Goal: Transaction & Acquisition: Purchase product/service

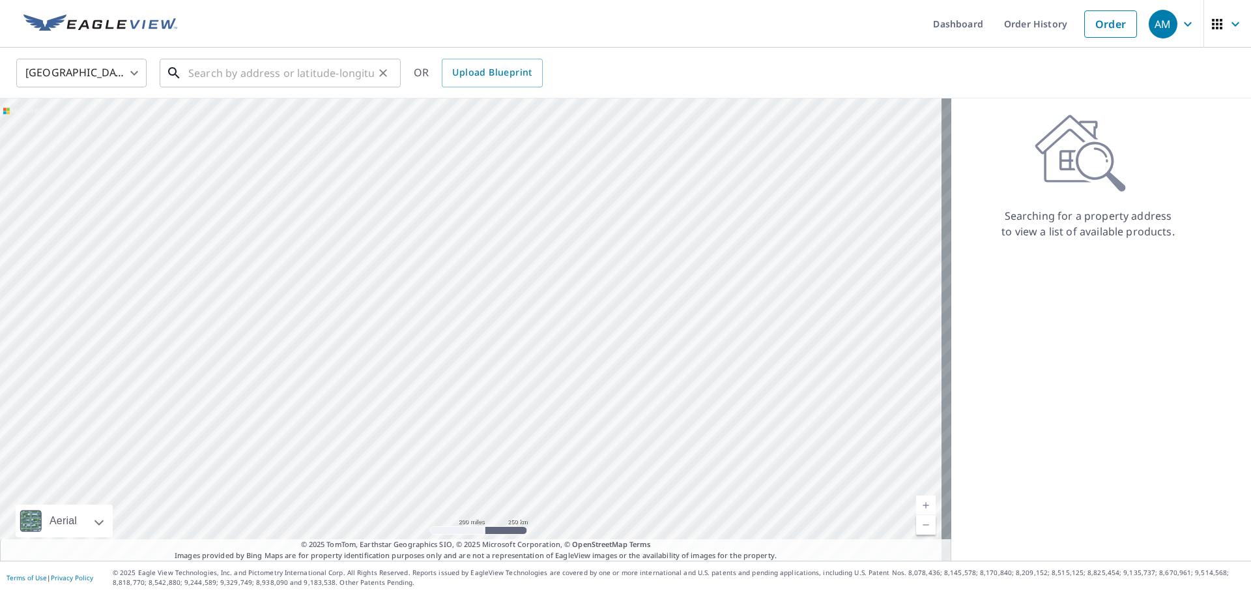
click at [300, 63] on input "text" at bounding box center [281, 73] width 186 height 36
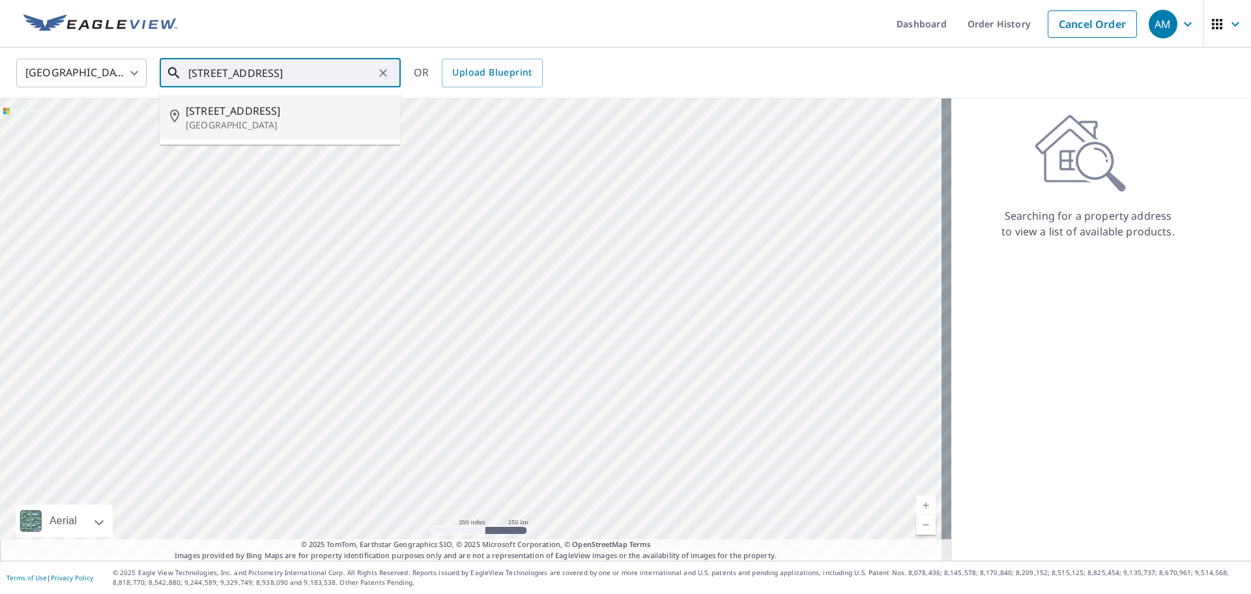
click at [251, 109] on span "[STREET_ADDRESS]" at bounding box center [288, 111] width 205 height 16
type input "[STREET_ADDRESS]"
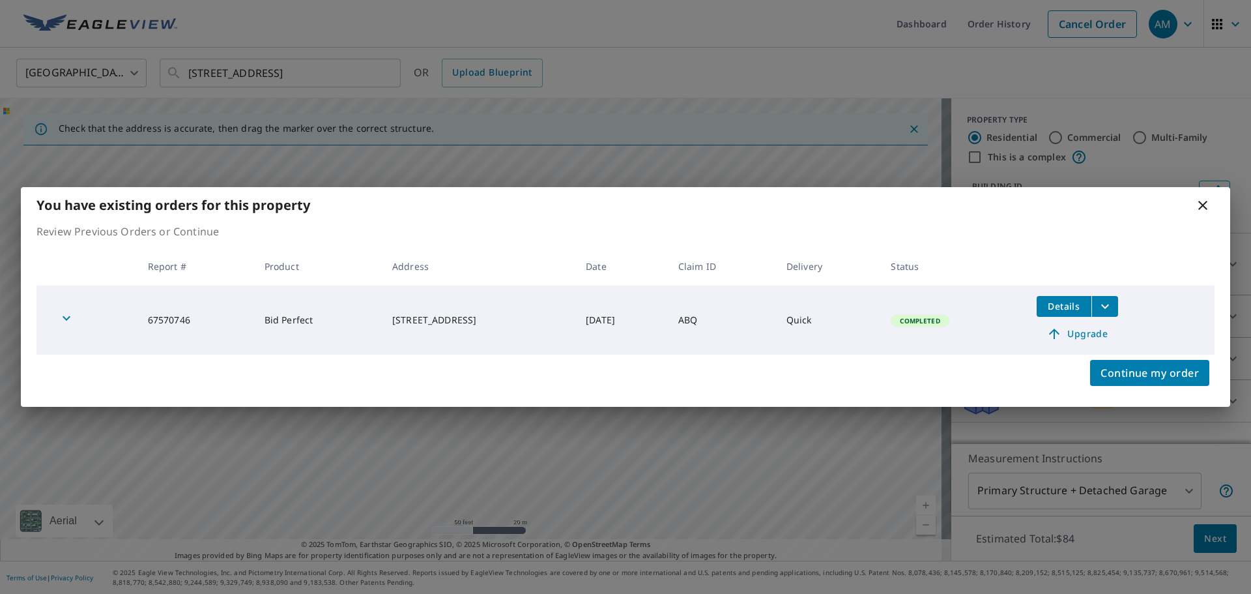
click at [379, 147] on div "You have existing orders for this property Review Previous Orders or Continue R…" at bounding box center [625, 297] width 1251 height 594
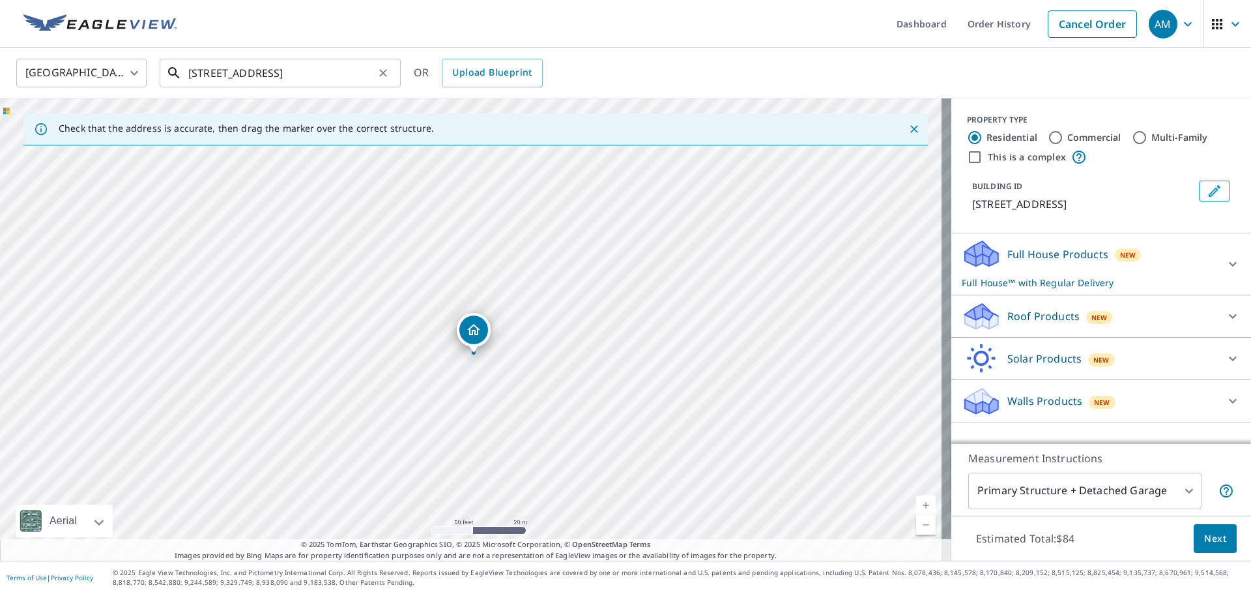
click at [301, 74] on input "[STREET_ADDRESS]" at bounding box center [281, 73] width 186 height 36
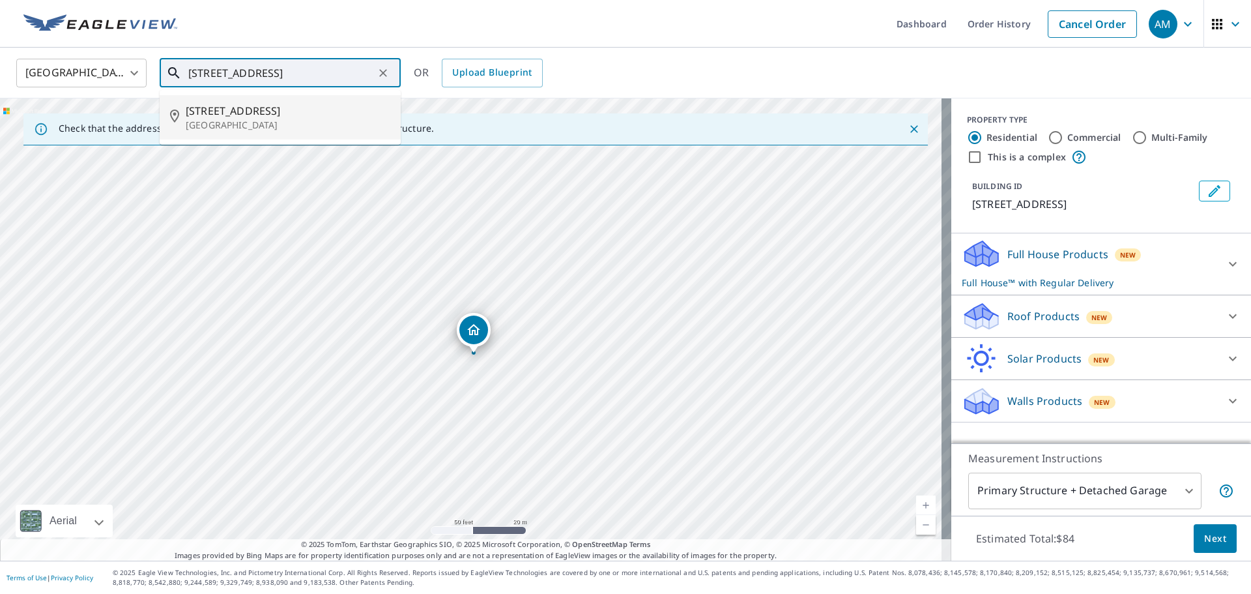
click at [253, 107] on span "[STREET_ADDRESS]" at bounding box center [288, 111] width 205 height 16
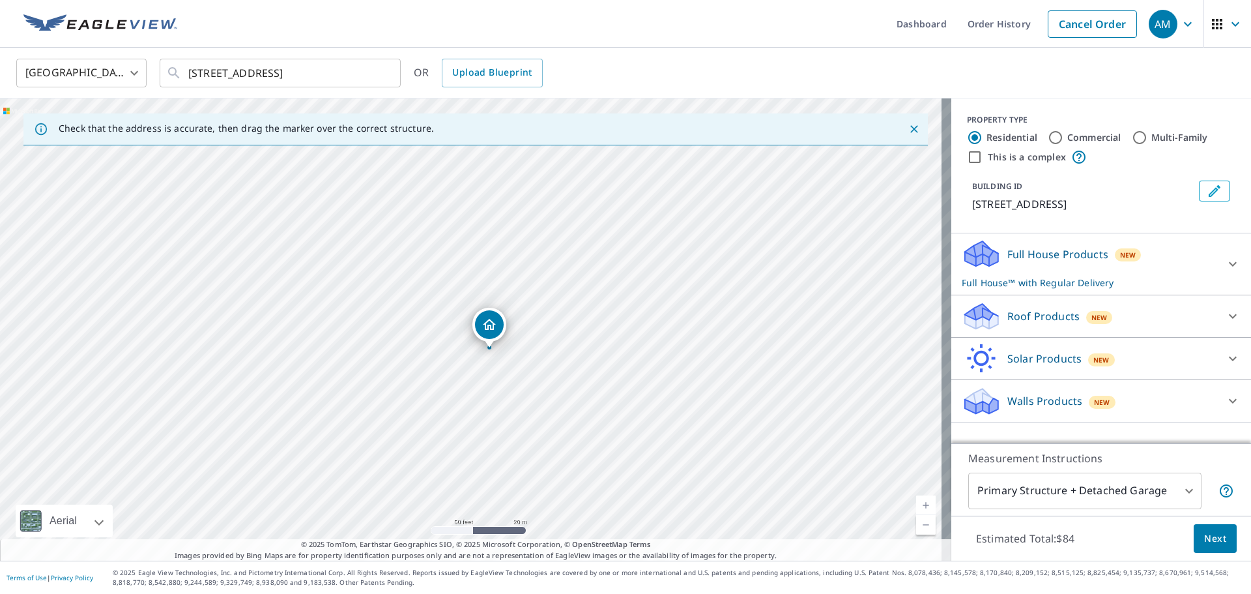
click at [1115, 258] on div "New" at bounding box center [1128, 254] width 27 height 13
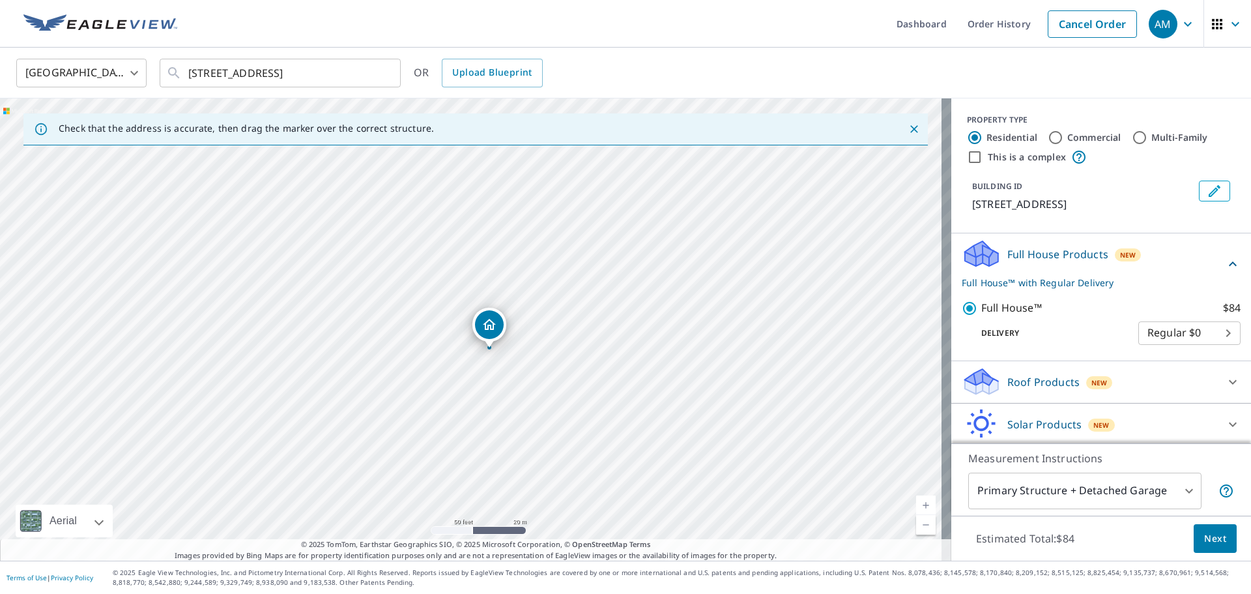
click at [1093, 388] on span "New" at bounding box center [1099, 382] width 16 height 10
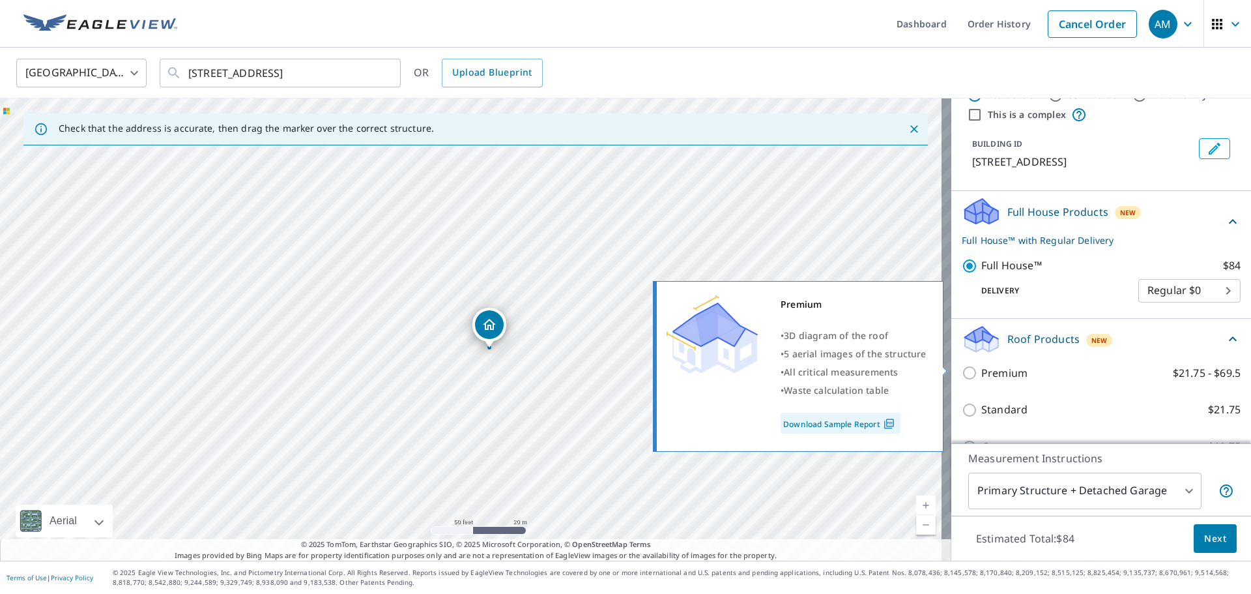
scroll to position [65, 0]
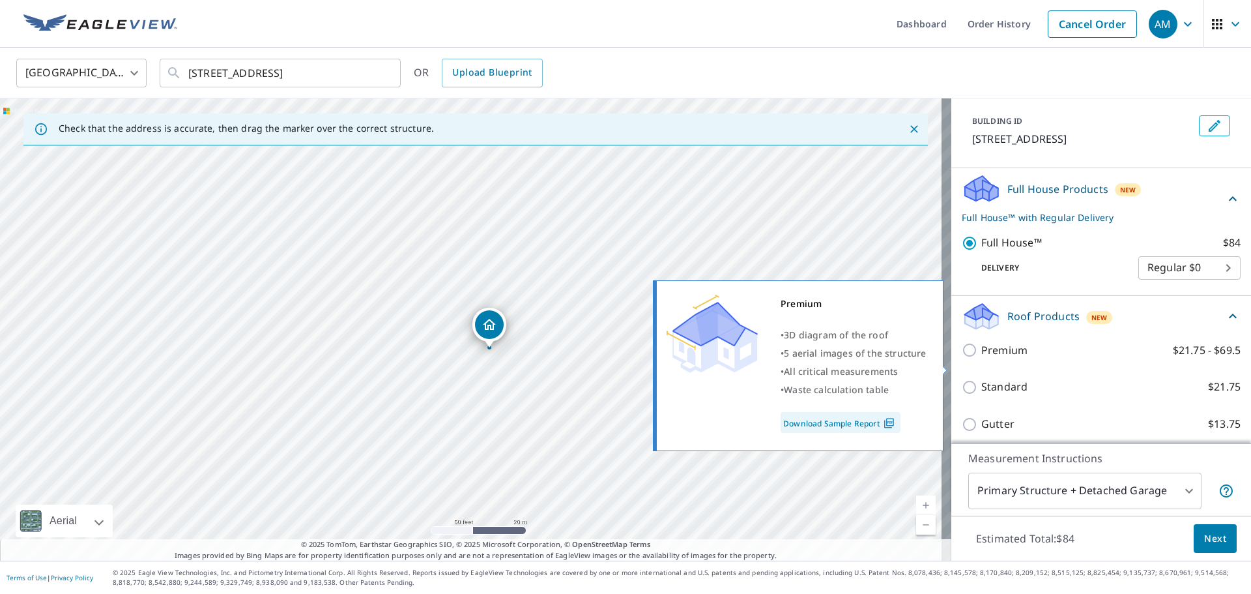
click at [987, 358] on p "Premium" at bounding box center [1004, 350] width 46 height 16
click at [981, 358] on input "Premium $21.75 - $69.5" at bounding box center [972, 350] width 20 height 16
checkbox input "true"
checkbox input "false"
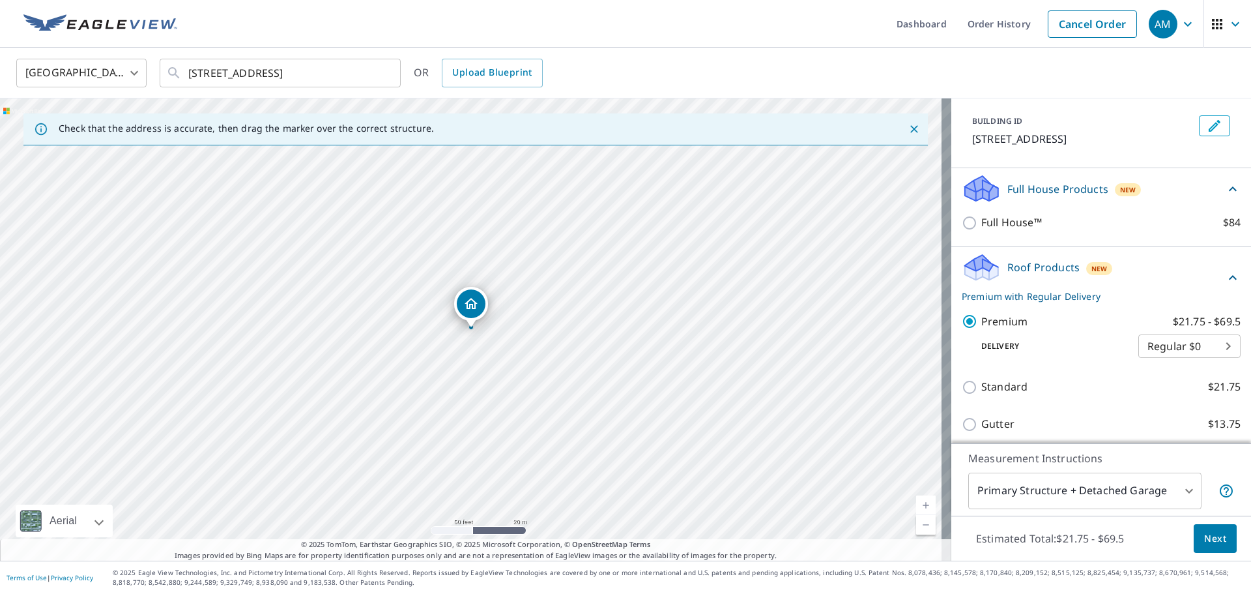
click at [1219, 539] on button "Next" at bounding box center [1215, 538] width 43 height 29
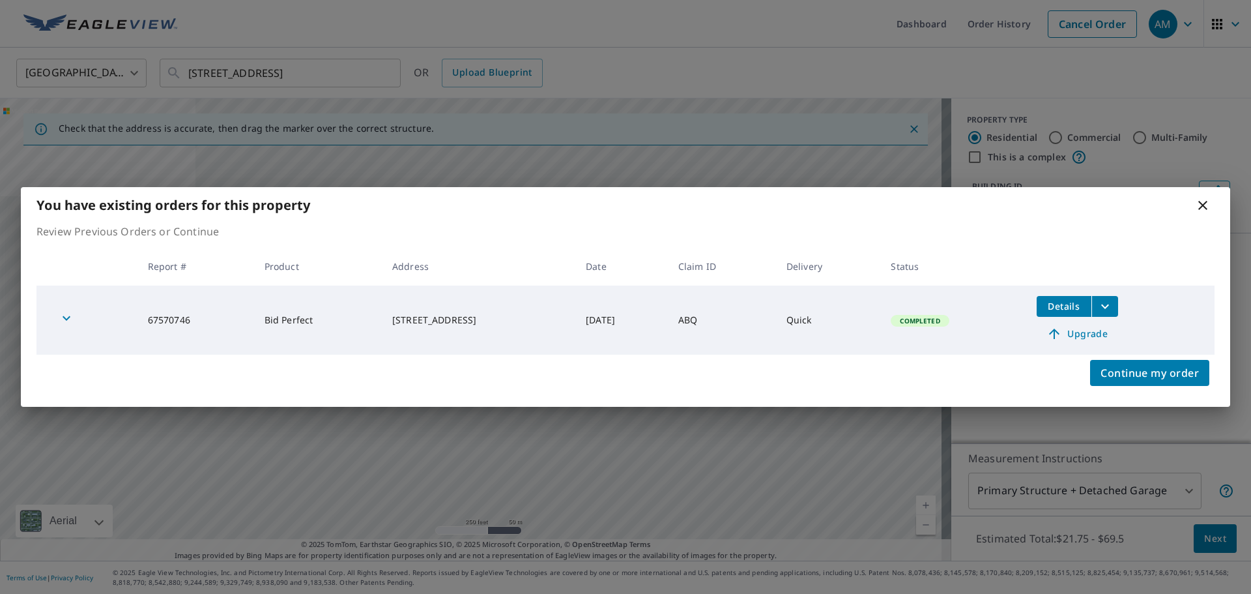
click at [1093, 338] on span "Upgrade" at bounding box center [1077, 334] width 66 height 16
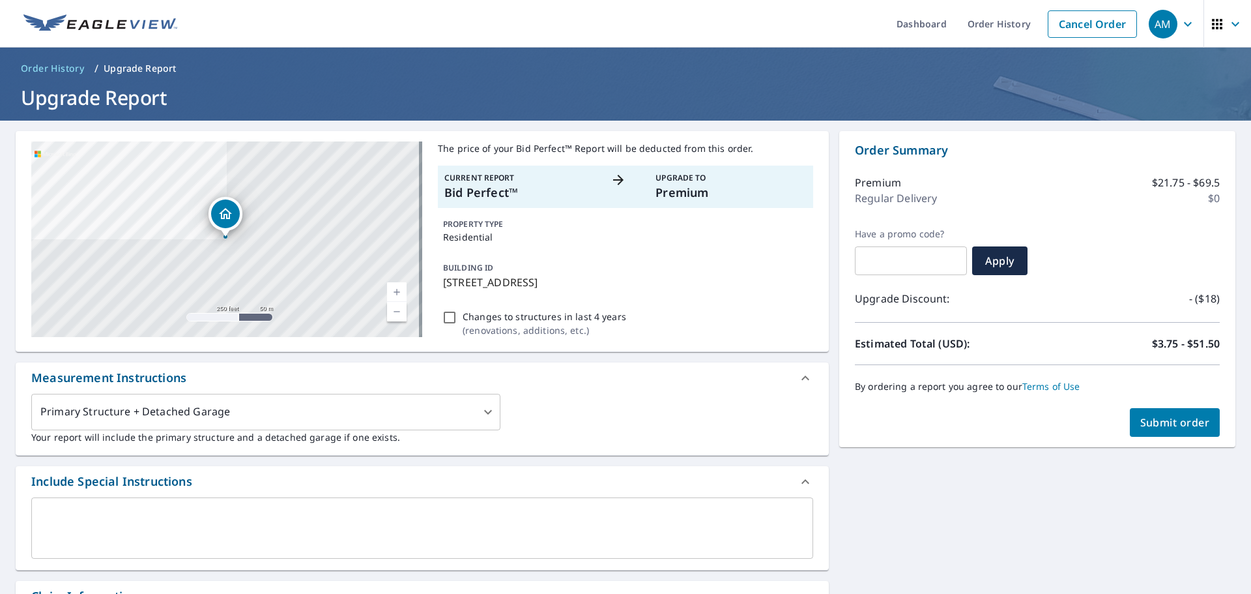
click at [1157, 419] on span "Submit order" at bounding box center [1175, 422] width 70 height 14
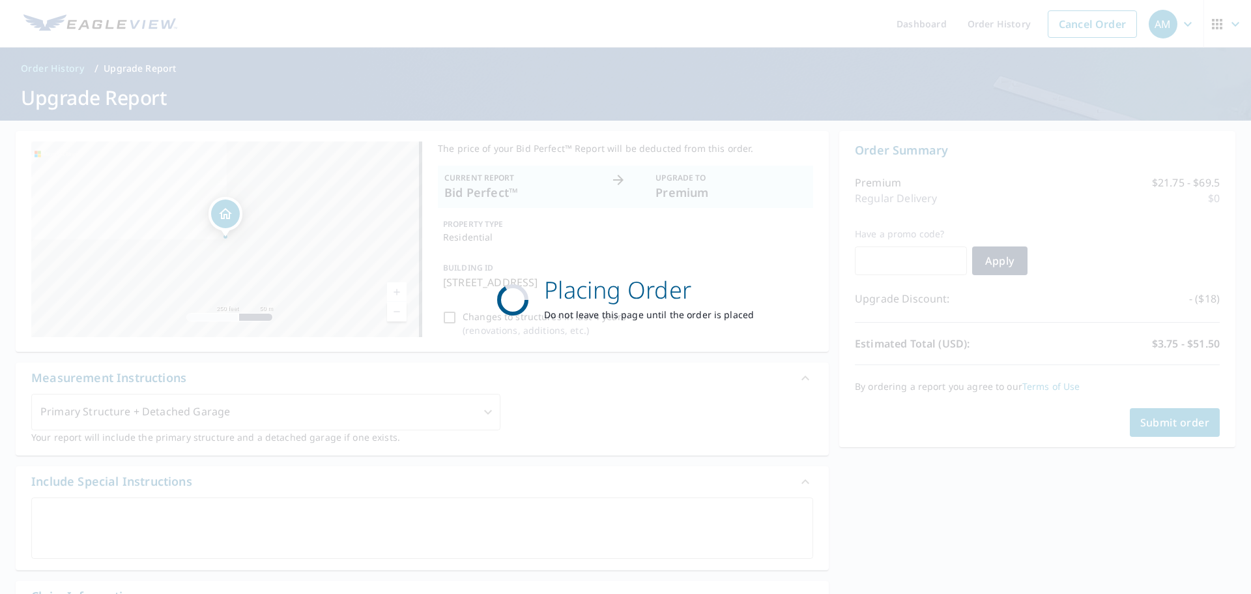
checkbox input "true"
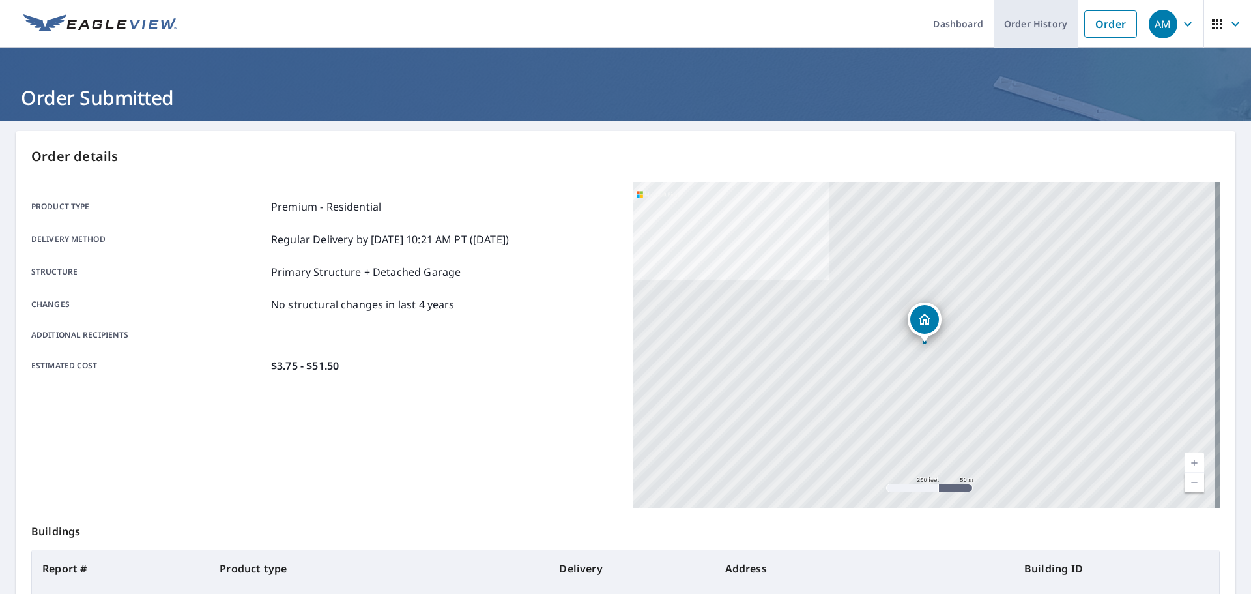
click at [1028, 20] on link "Order History" at bounding box center [1036, 24] width 84 height 48
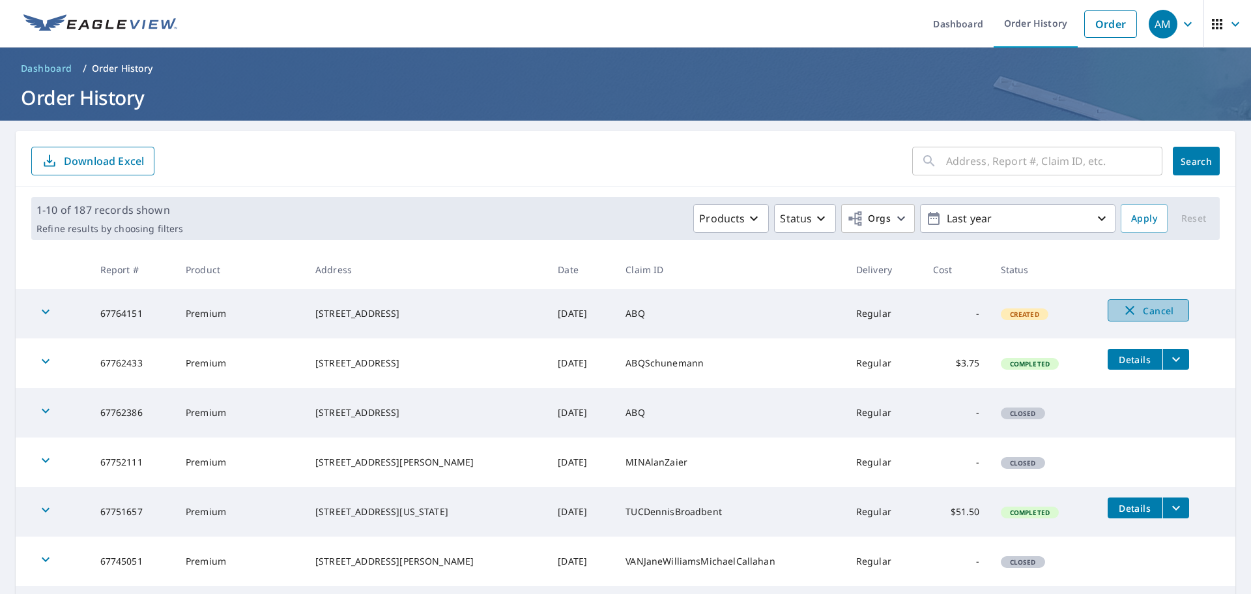
click at [1146, 301] on button "Cancel" at bounding box center [1148, 310] width 81 height 22
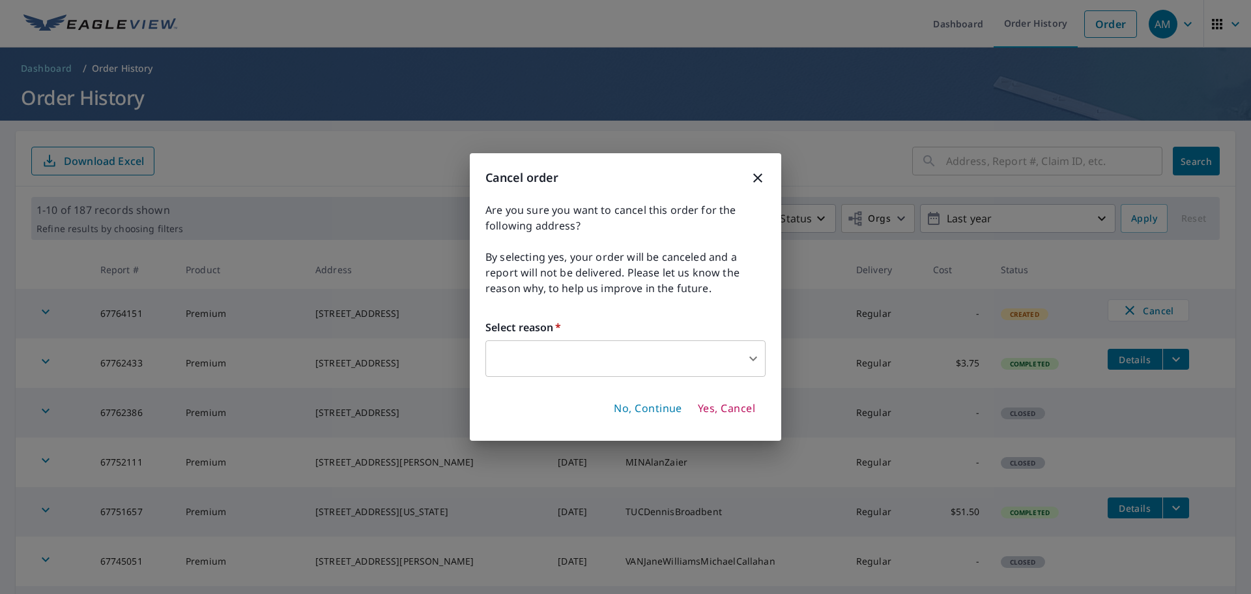
click at [673, 372] on body "AM AM Dashboard Order History Order AM Dashboard / Order History Order History …" at bounding box center [625, 297] width 1251 height 594
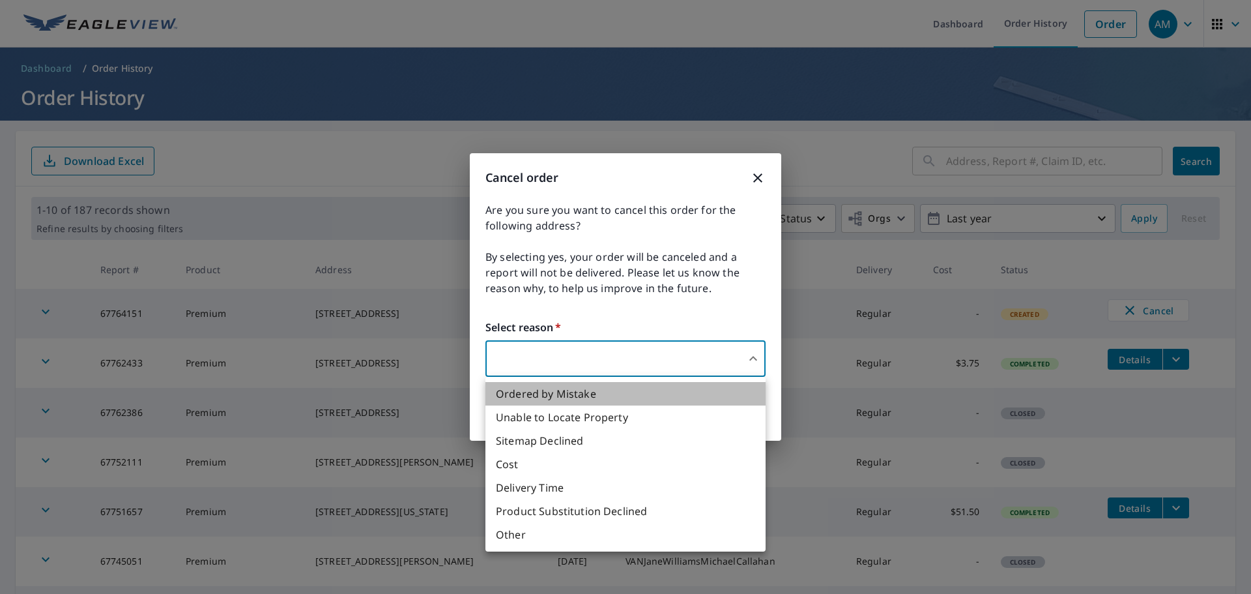
click at [572, 390] on li "Ordered by Mistake" at bounding box center [625, 393] width 280 height 23
type input "30"
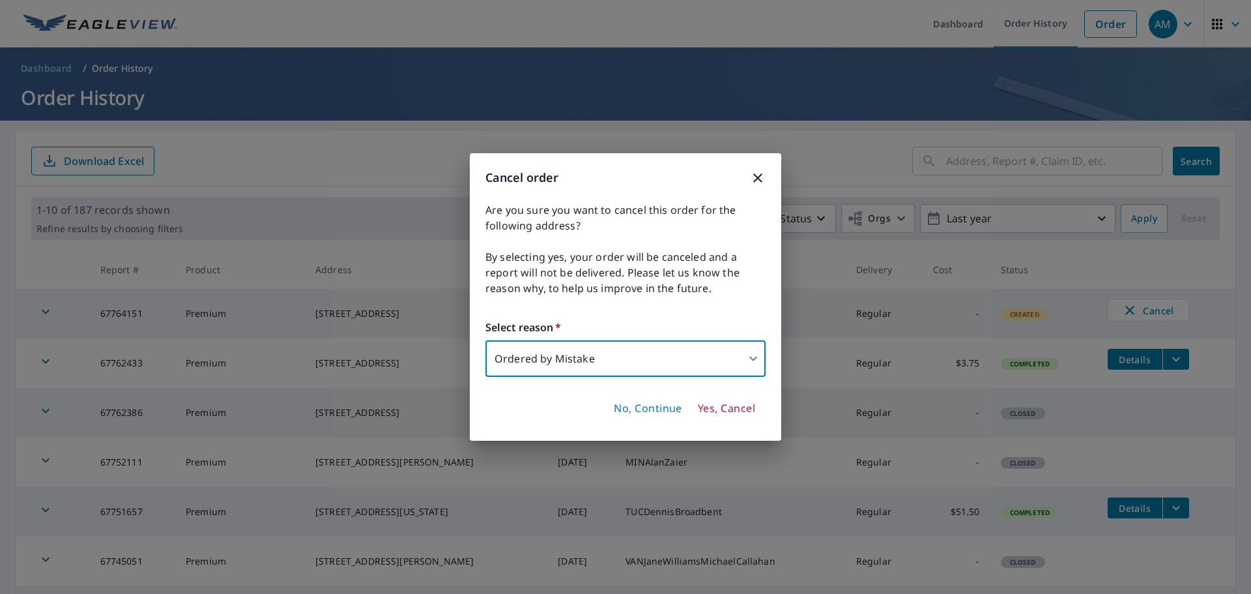
click at [740, 407] on span "Yes, Cancel" at bounding box center [726, 408] width 57 height 14
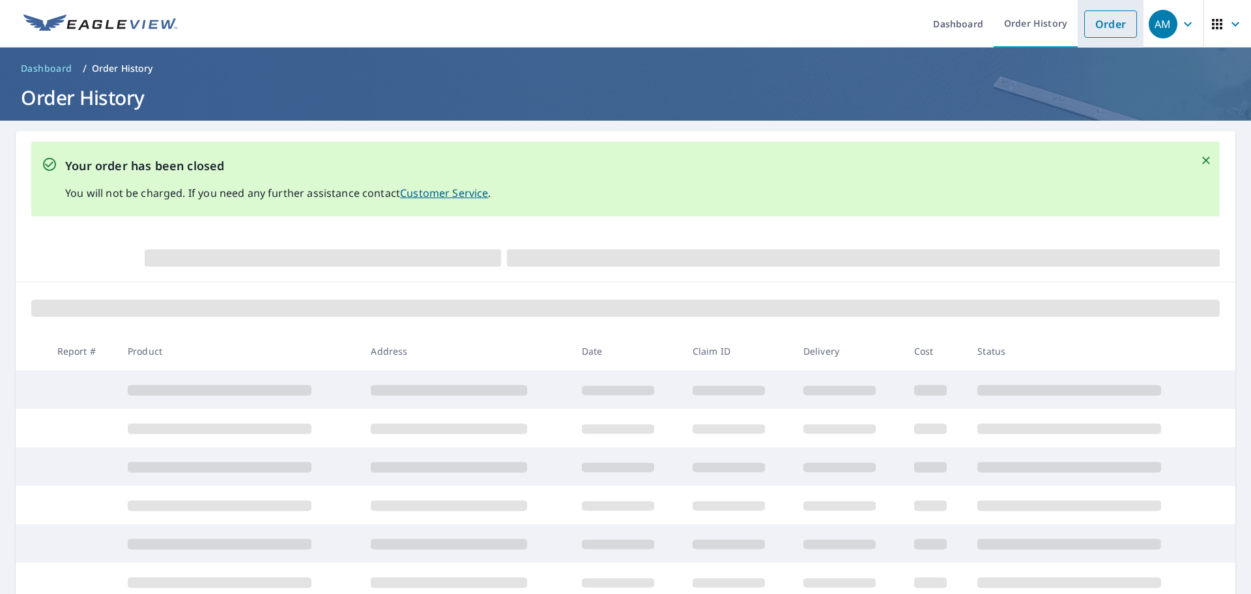
click at [1099, 23] on link "Order" at bounding box center [1110, 23] width 53 height 27
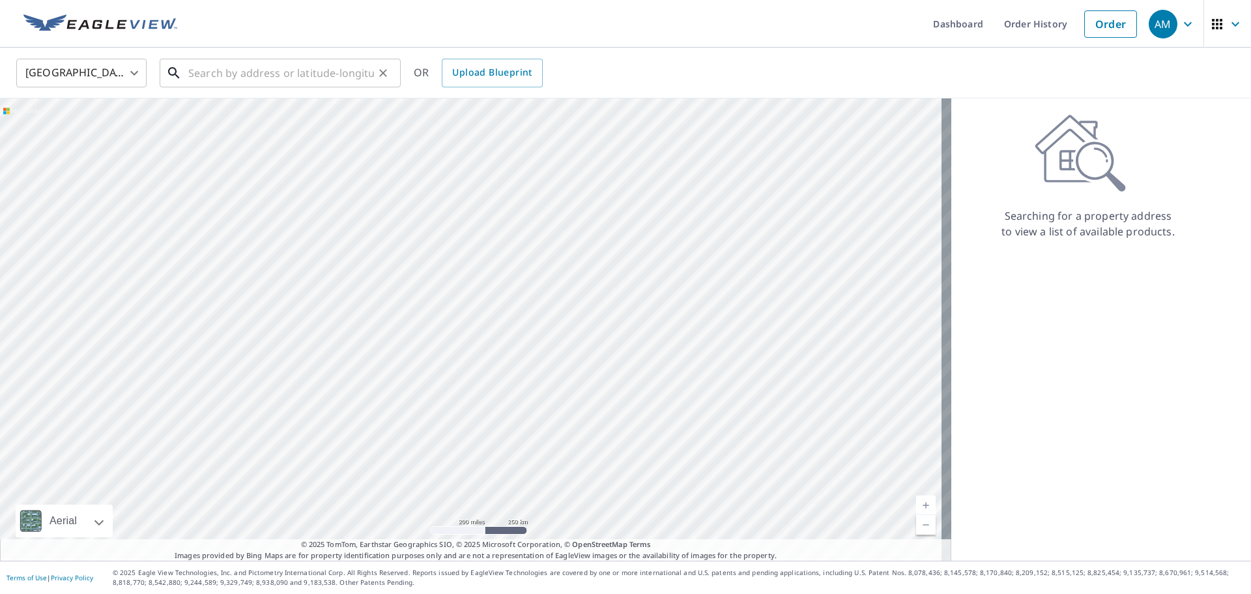
click at [280, 74] on input "text" at bounding box center [281, 73] width 186 height 36
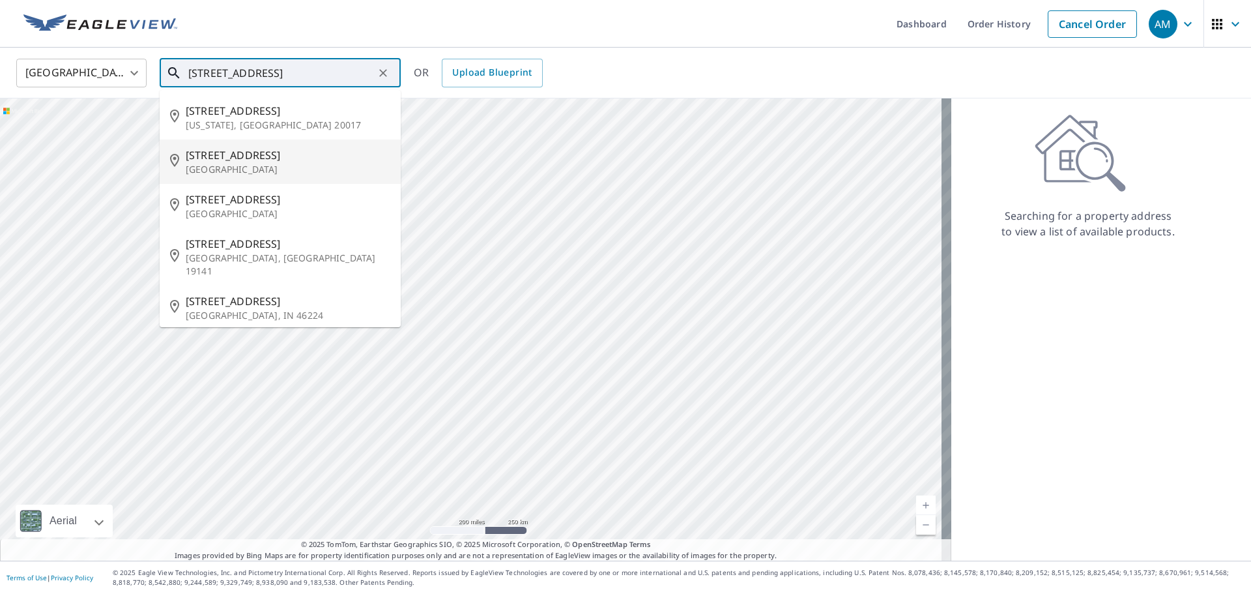
click at [284, 151] on span "[STREET_ADDRESS]" at bounding box center [288, 155] width 205 height 16
type input "[STREET_ADDRESS]"
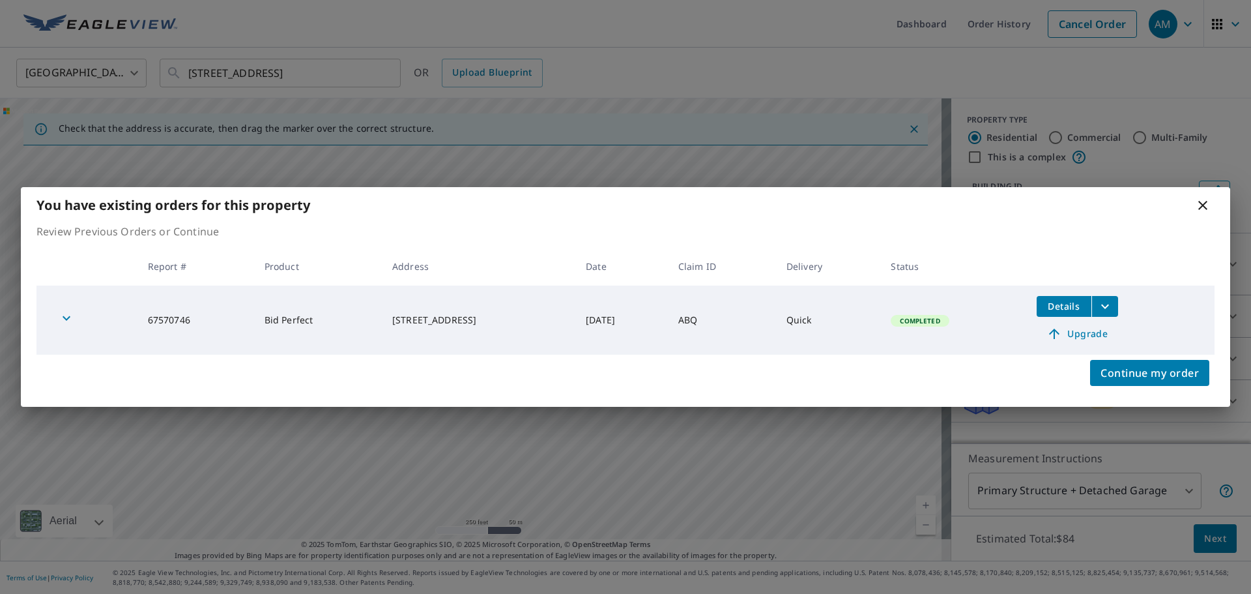
click at [1092, 327] on span "Upgrade" at bounding box center [1077, 334] width 66 height 16
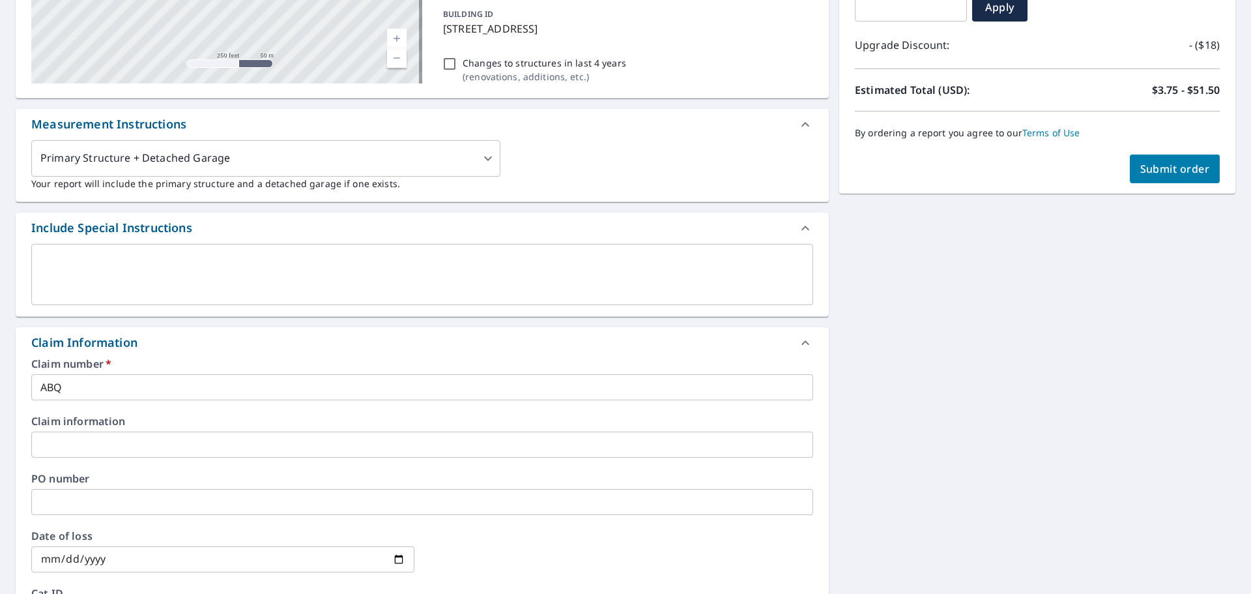
scroll to position [326, 0]
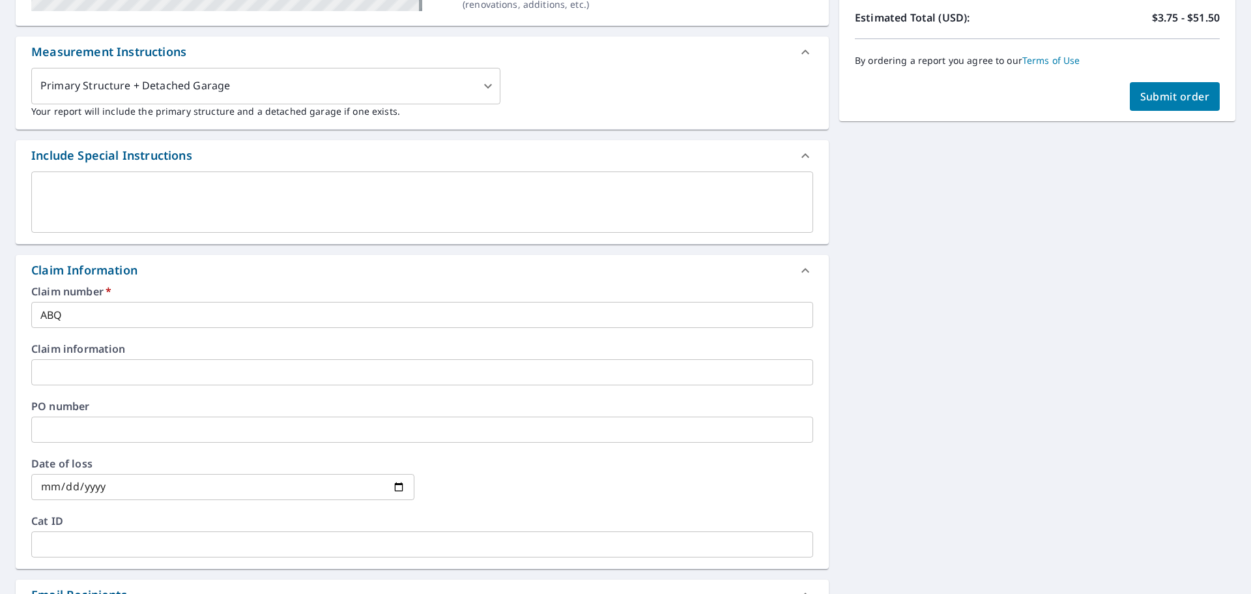
click at [102, 319] on input "ABQ" at bounding box center [422, 315] width 782 height 26
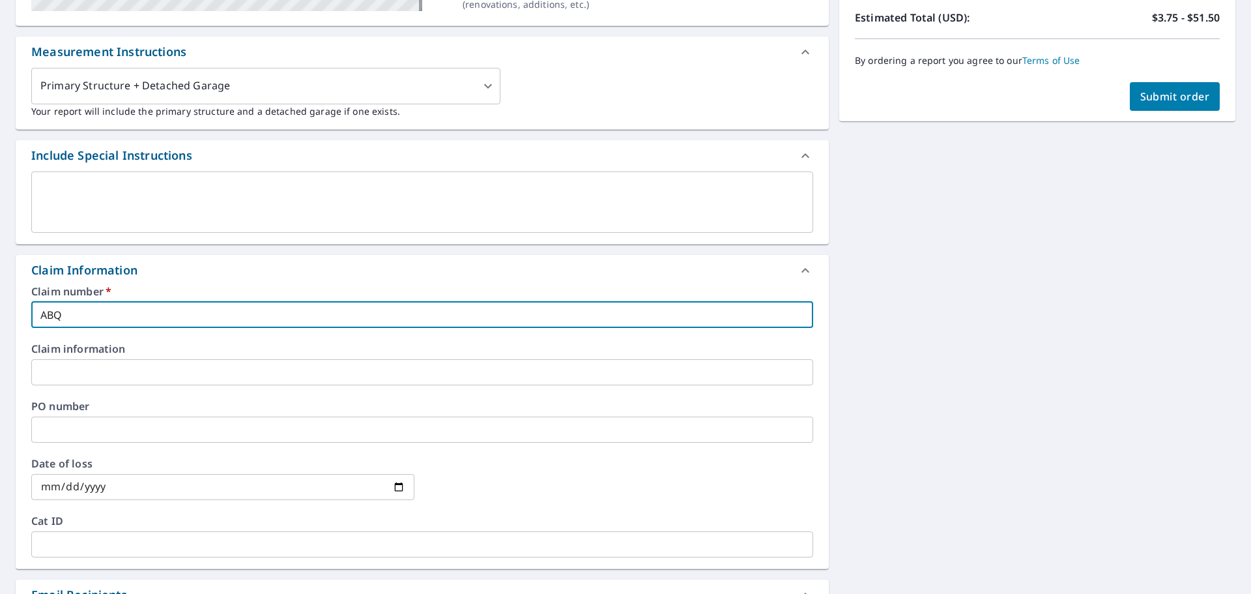
type input "ABQS"
checkbox input "true"
type input "ABQSc"
checkbox input "true"
type input "ABQSch"
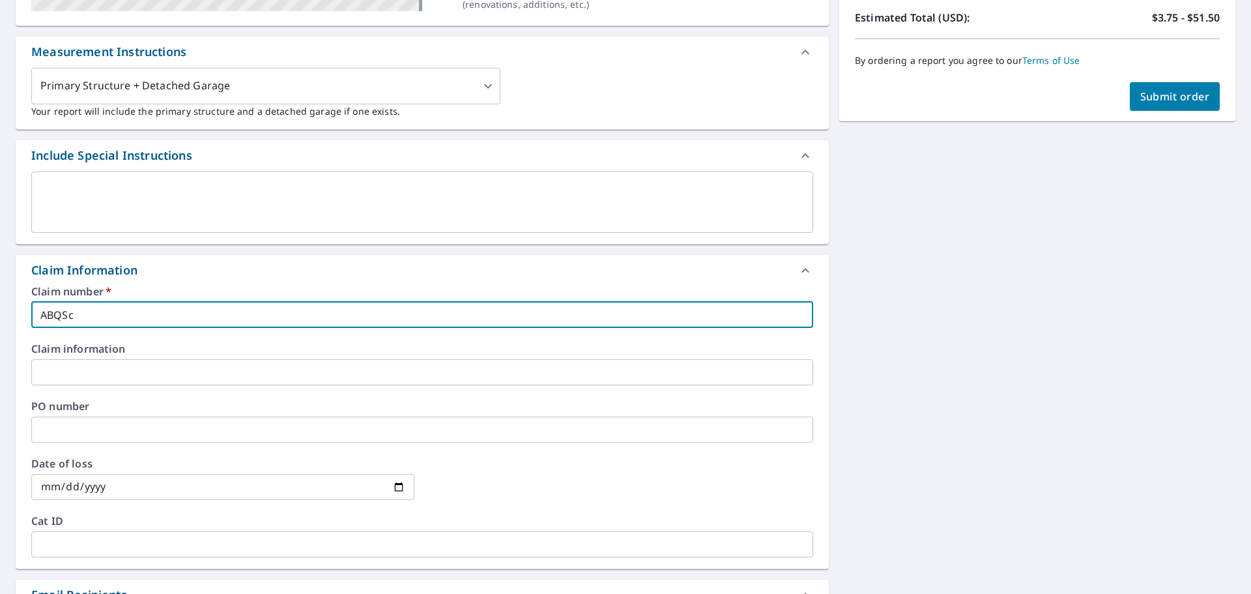
checkbox input "true"
type input "ABQSchi"
checkbox input "true"
type input "ABQSchie"
checkbox input "true"
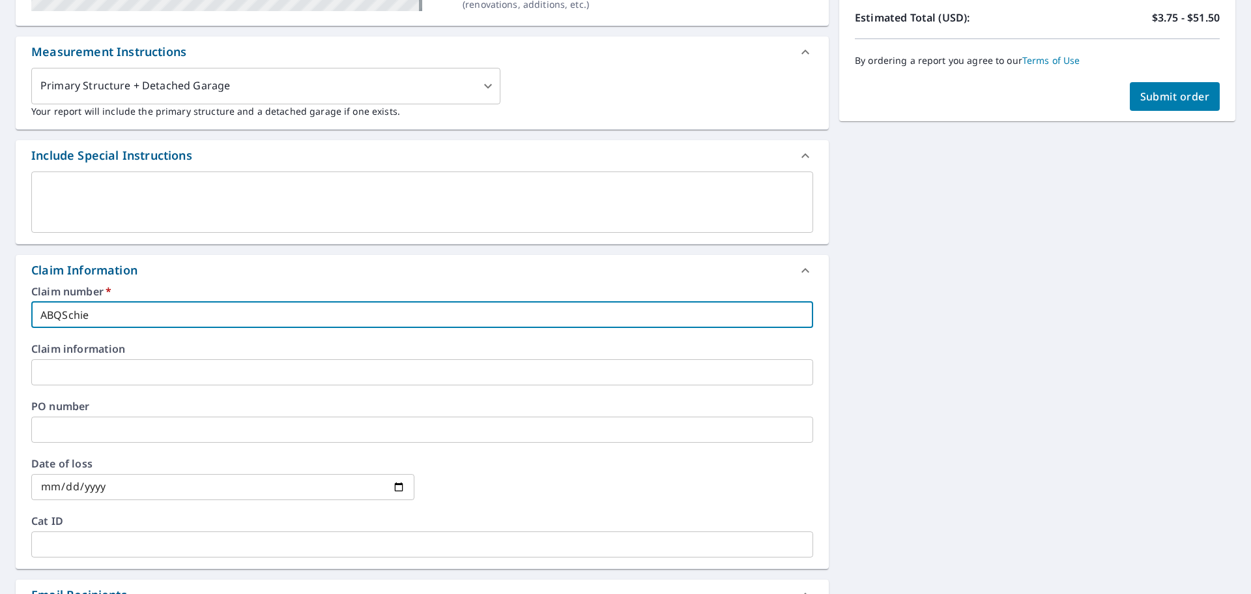
type input "ABQSchief"
checkbox input "true"
type input "ABQSchiefe"
checkbox input "true"
type input "ABQSchiefer"
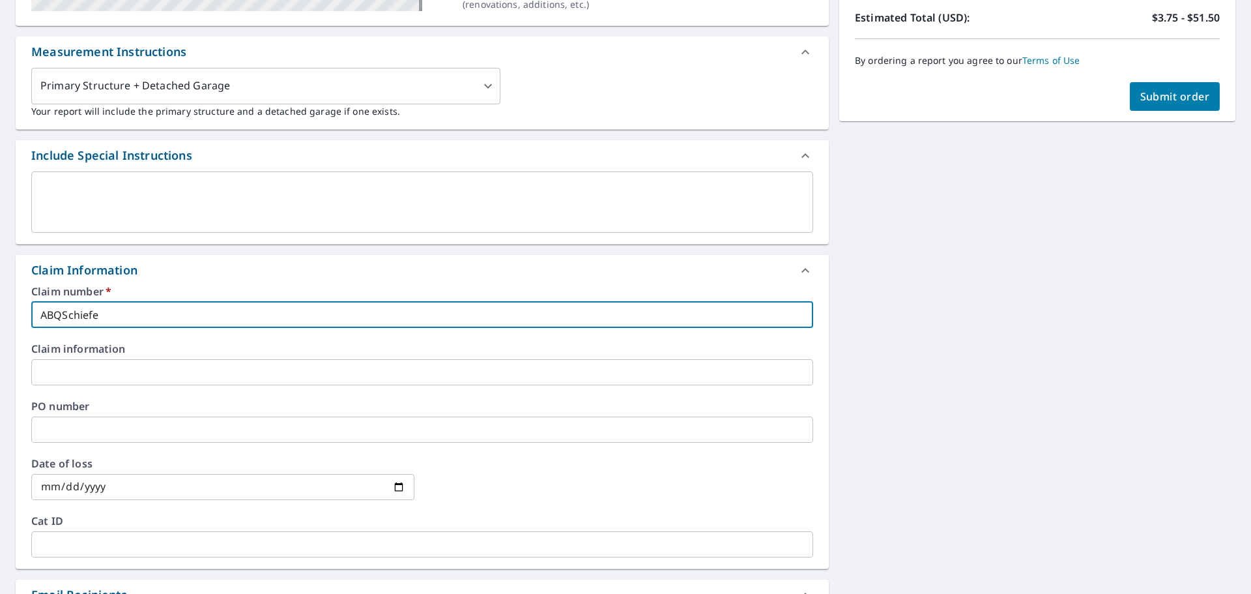
checkbox input "true"
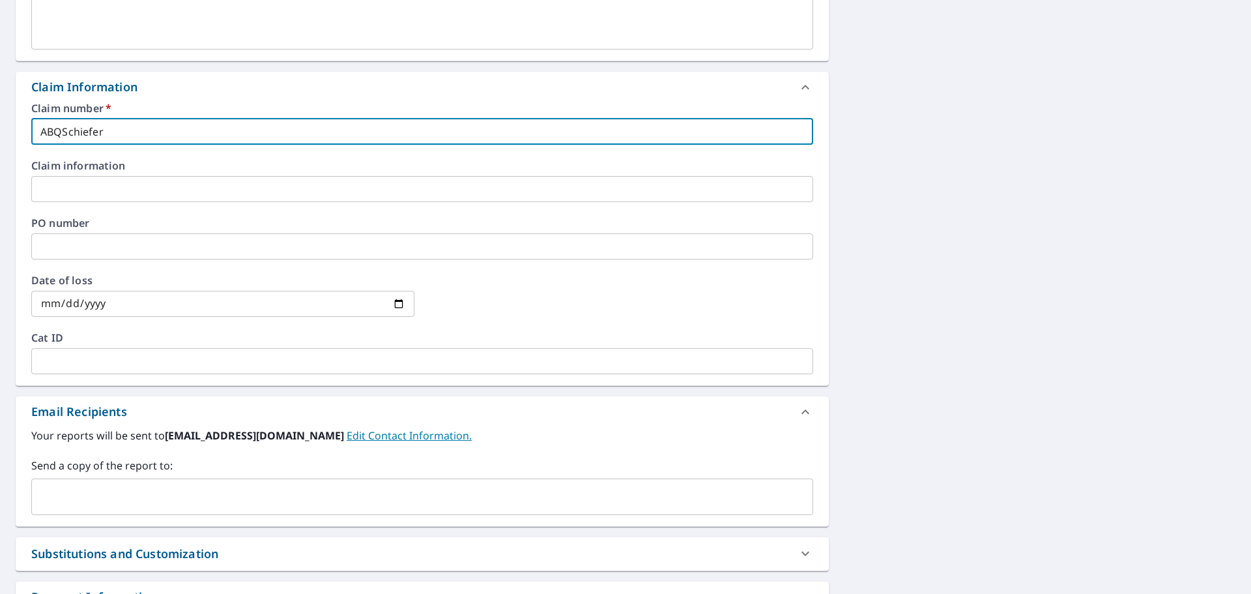
scroll to position [609, 0]
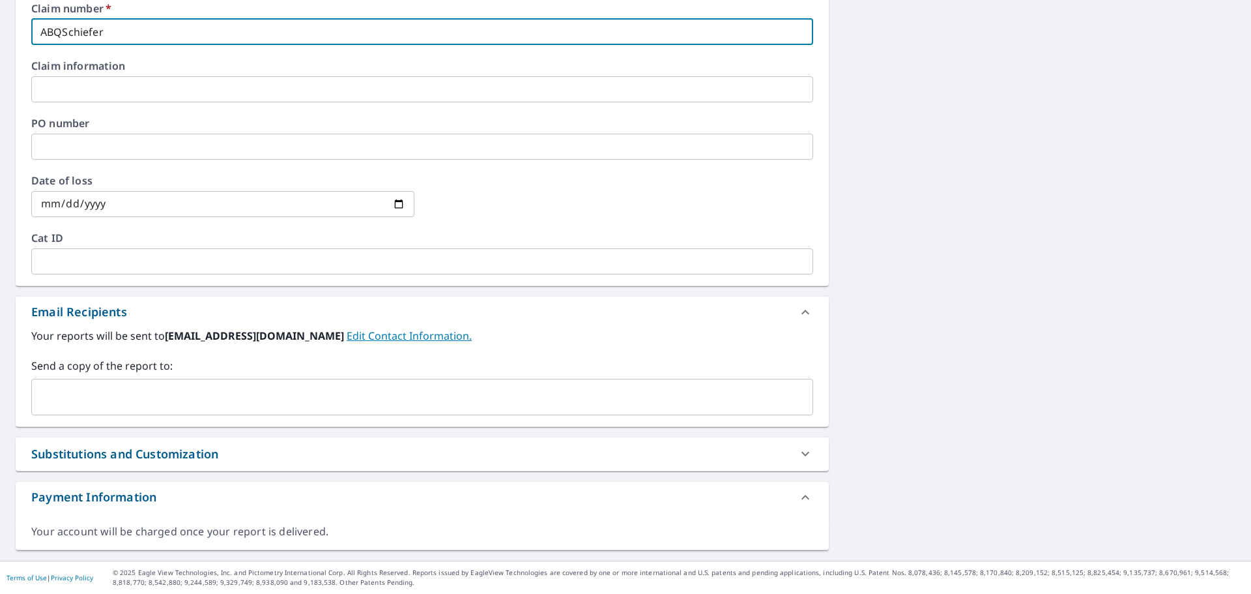
type input "ABQSchiefer"
click at [103, 391] on input "text" at bounding box center [412, 396] width 751 height 25
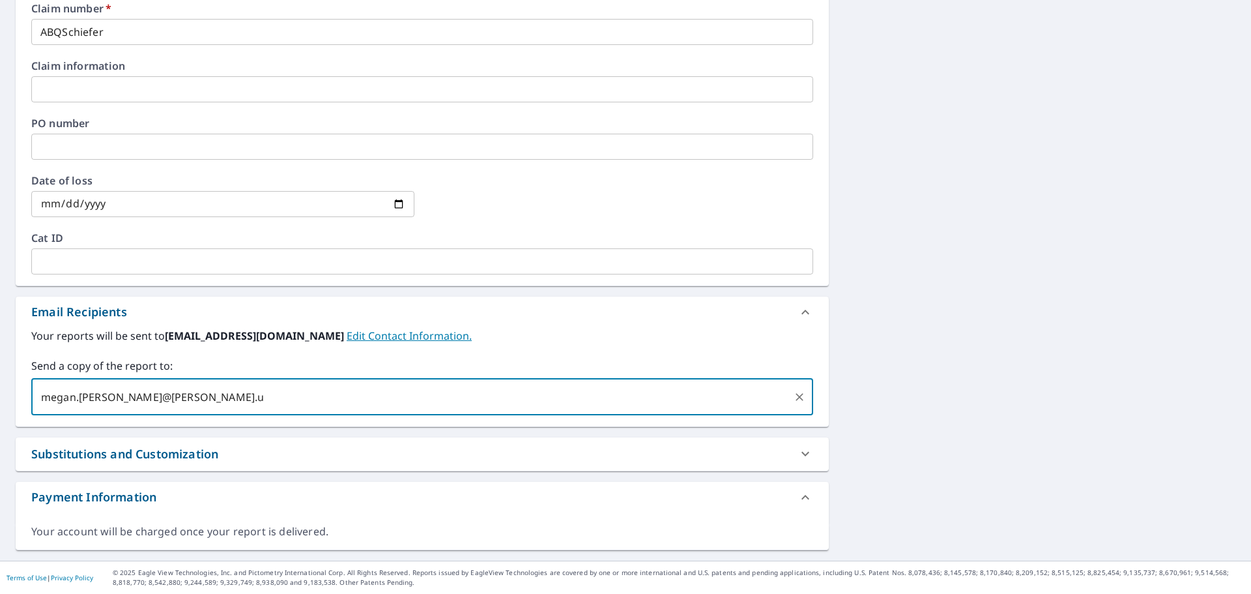
type input "[EMAIL_ADDRESS][PERSON_NAME][PERSON_NAME][DOMAIN_NAME]"
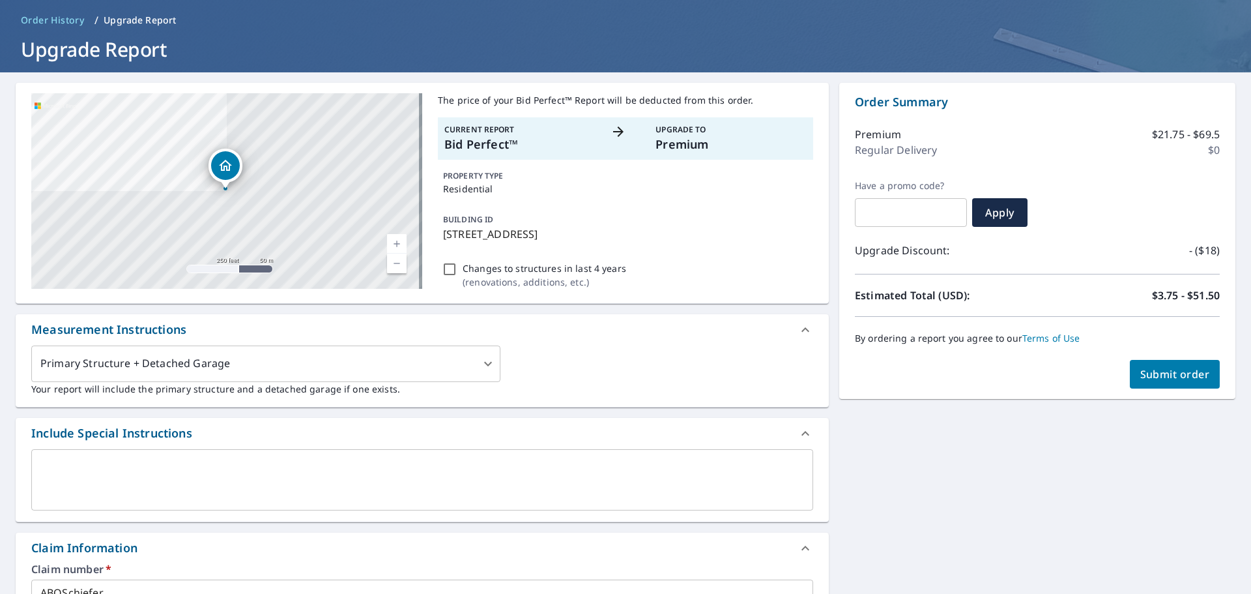
scroll to position [0, 0]
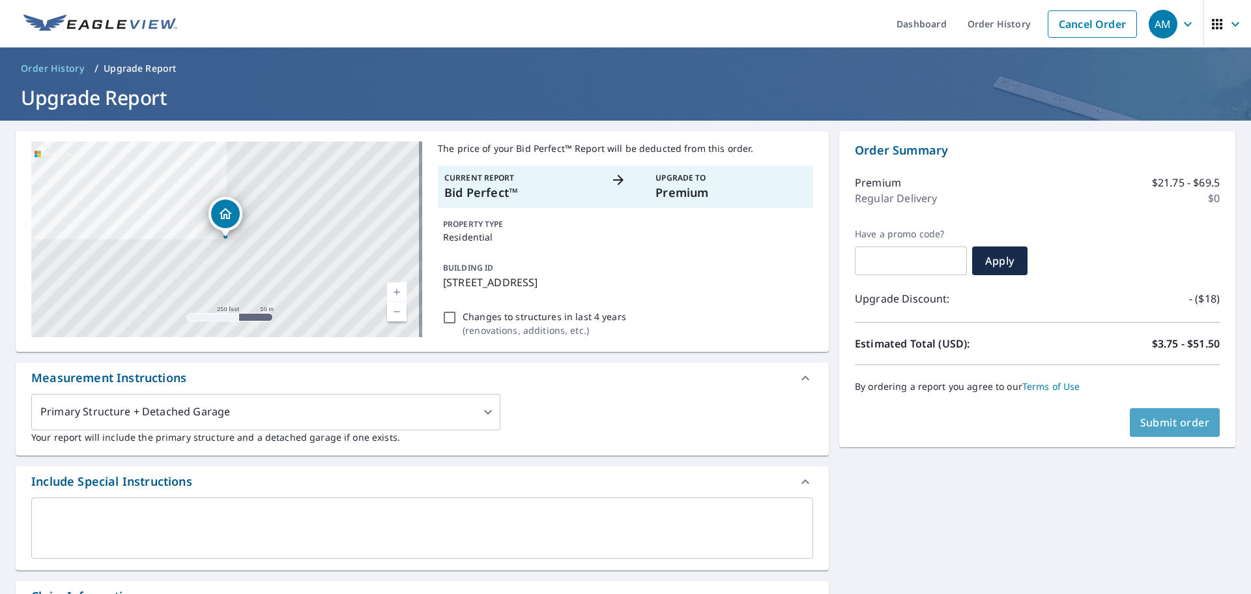
click at [1157, 416] on span "Submit order" at bounding box center [1175, 422] width 70 height 14
checkbox input "true"
